Goal: Task Accomplishment & Management: Manage account settings

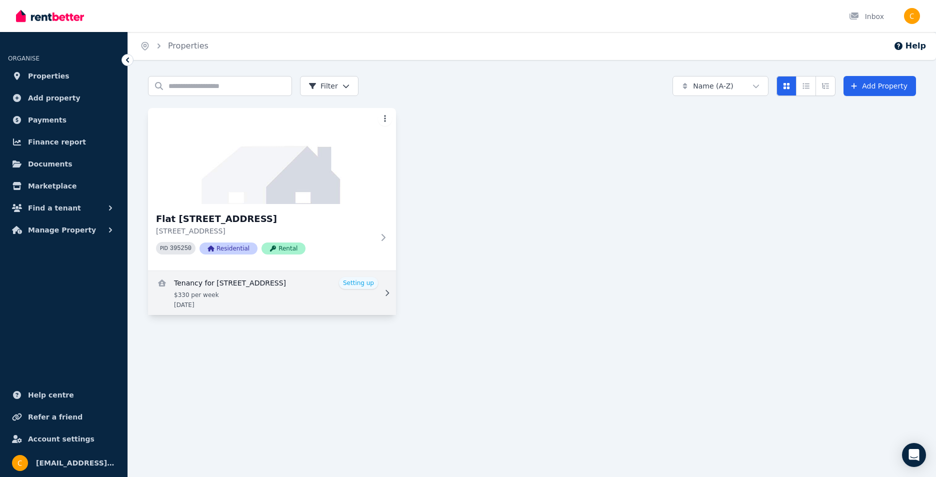
click at [365, 283] on link "View details for Tenancy for Flat 2/47 Crown St, Stockton" at bounding box center [272, 293] width 248 height 44
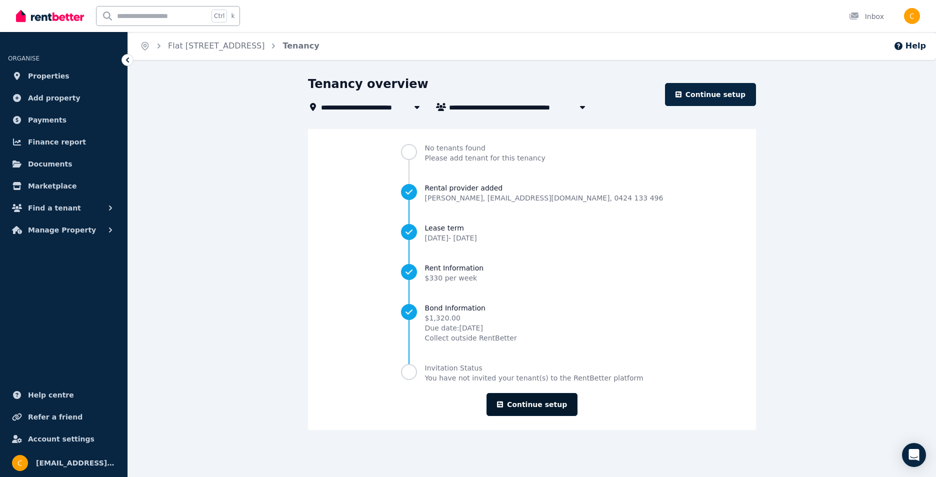
click at [534, 404] on link "Continue setup" at bounding box center [532, 404] width 91 height 23
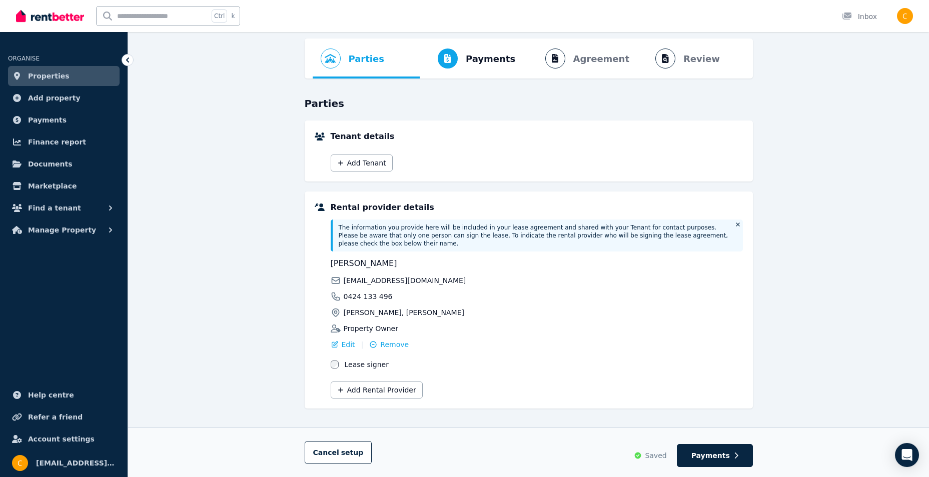
scroll to position [39, 0]
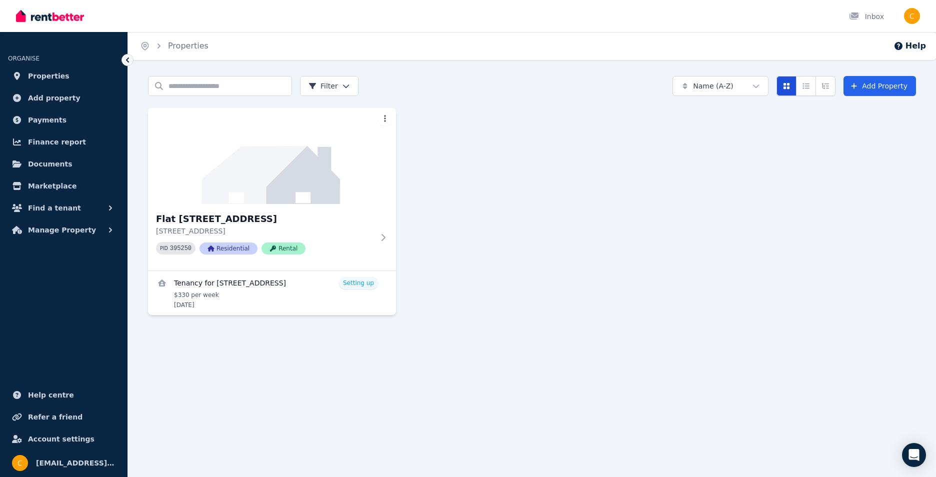
click at [792, 81] on button "Card view" at bounding box center [787, 86] width 20 height 20
click at [810, 84] on icon "Compact list view" at bounding box center [806, 86] width 7 height 6
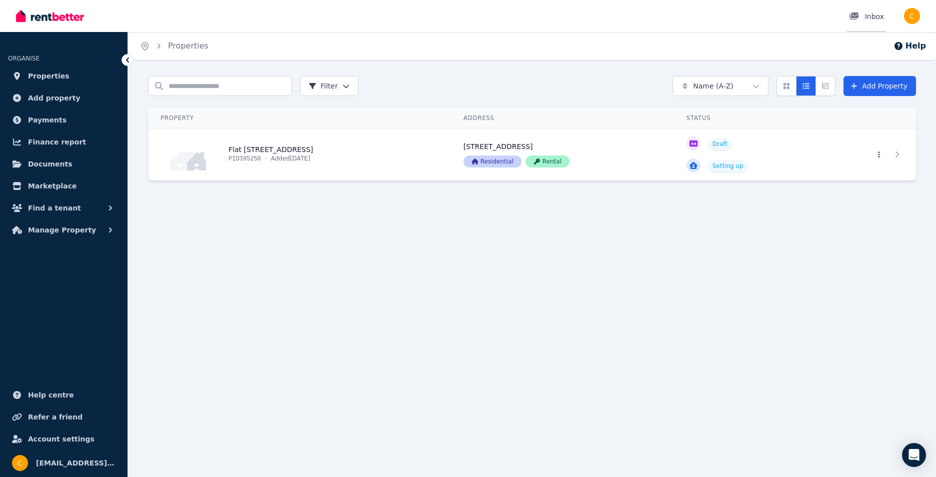
click at [881, 17] on div "Inbox" at bounding box center [866, 17] width 35 height 10
